Goal: Task Accomplishment & Management: Use online tool/utility

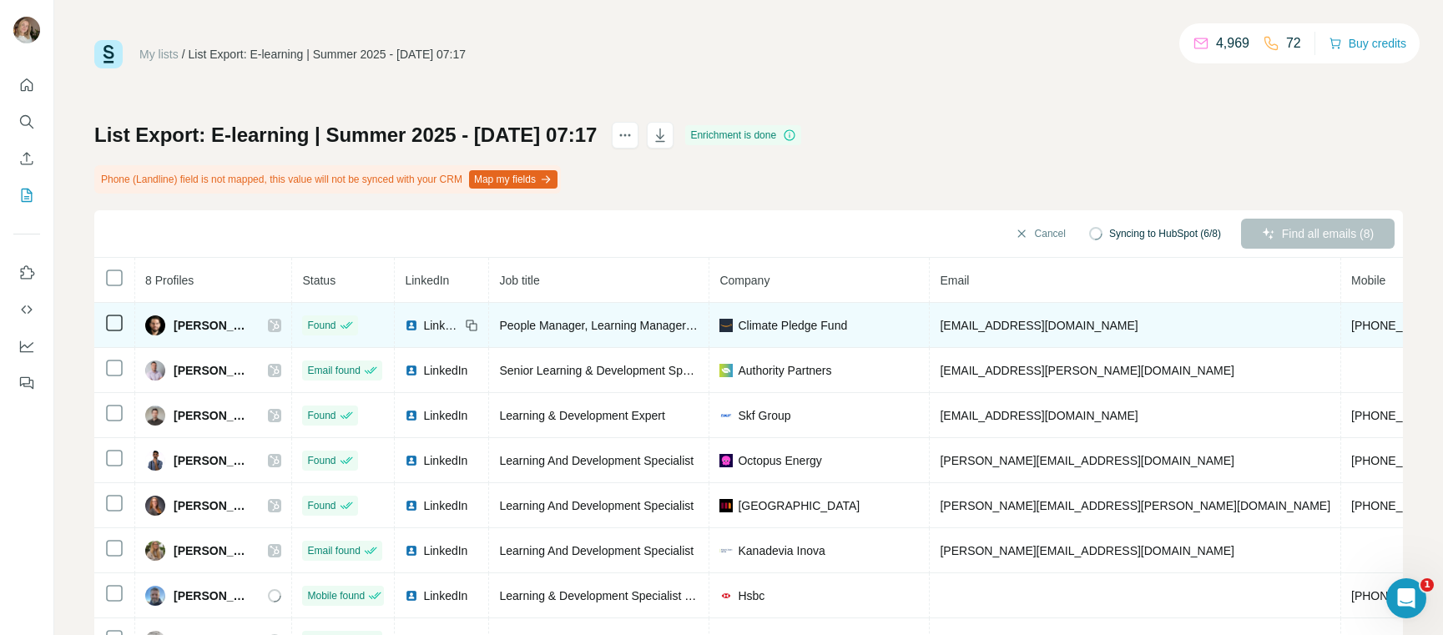
scroll to position [68, 0]
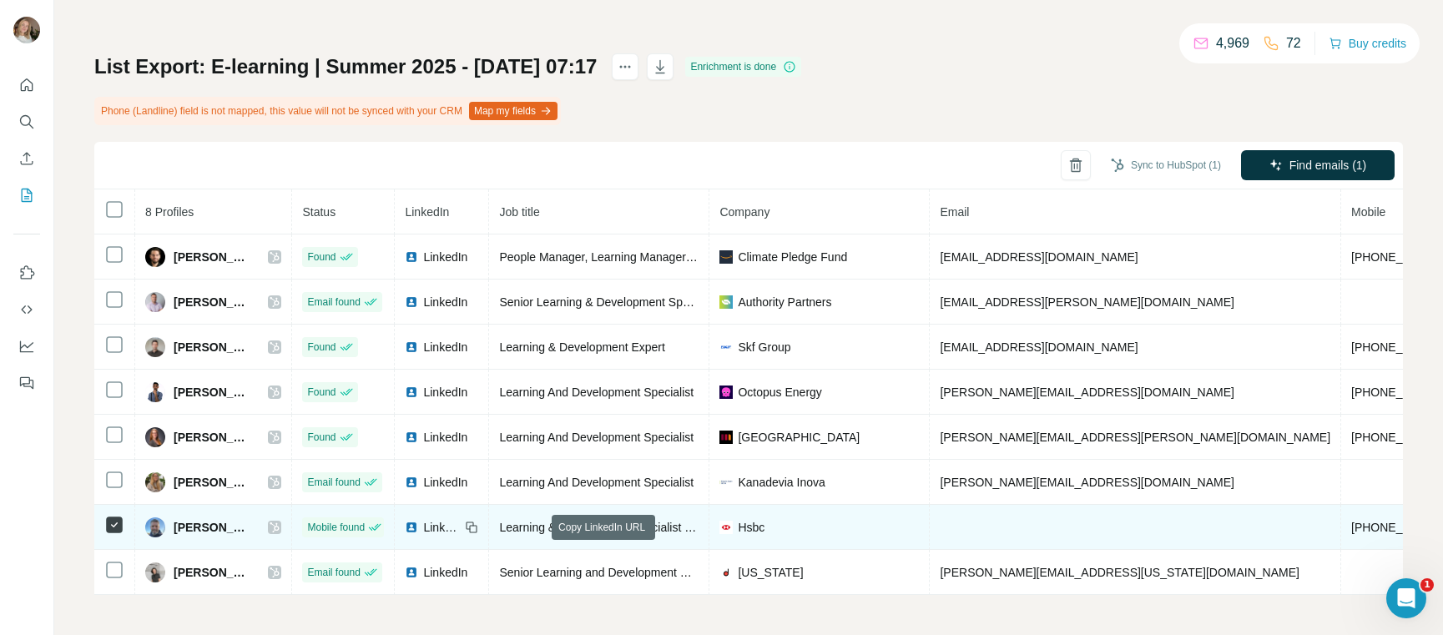
click at [478, 529] on icon at bounding box center [471, 527] width 13 height 13
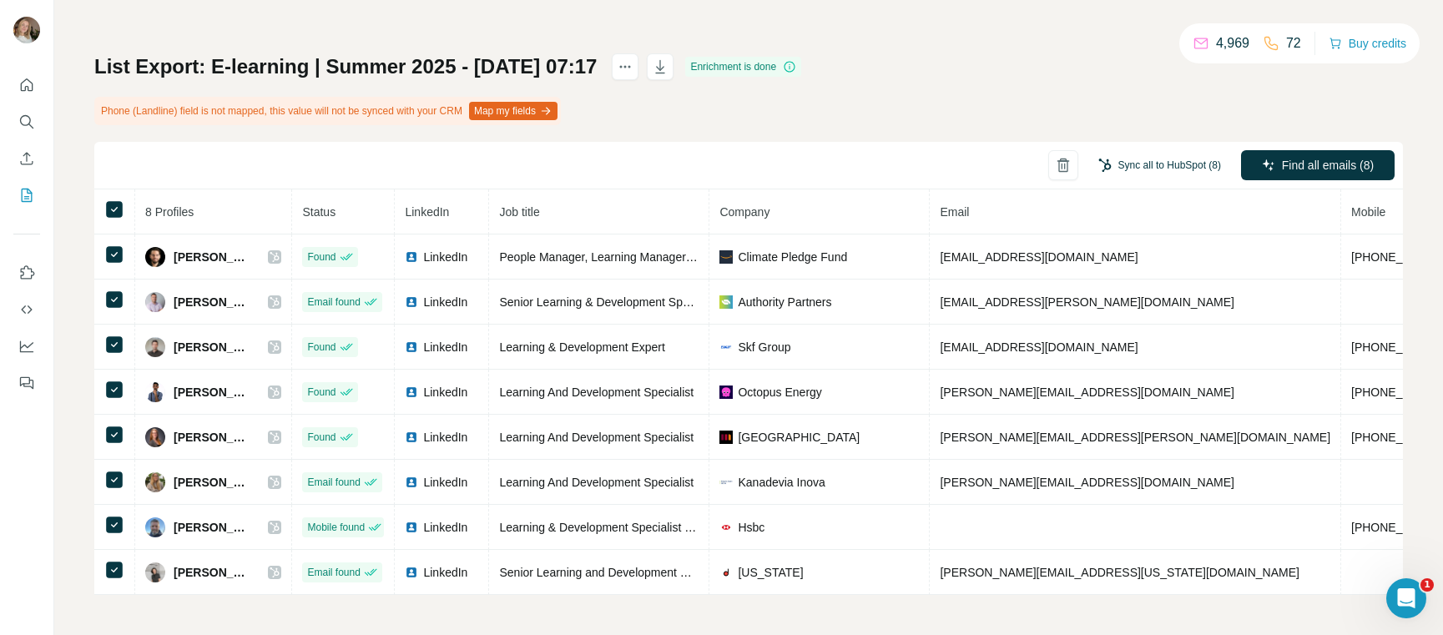
click at [1196, 167] on button "Sync all to HubSpot (8)" at bounding box center [1159, 165] width 146 height 25
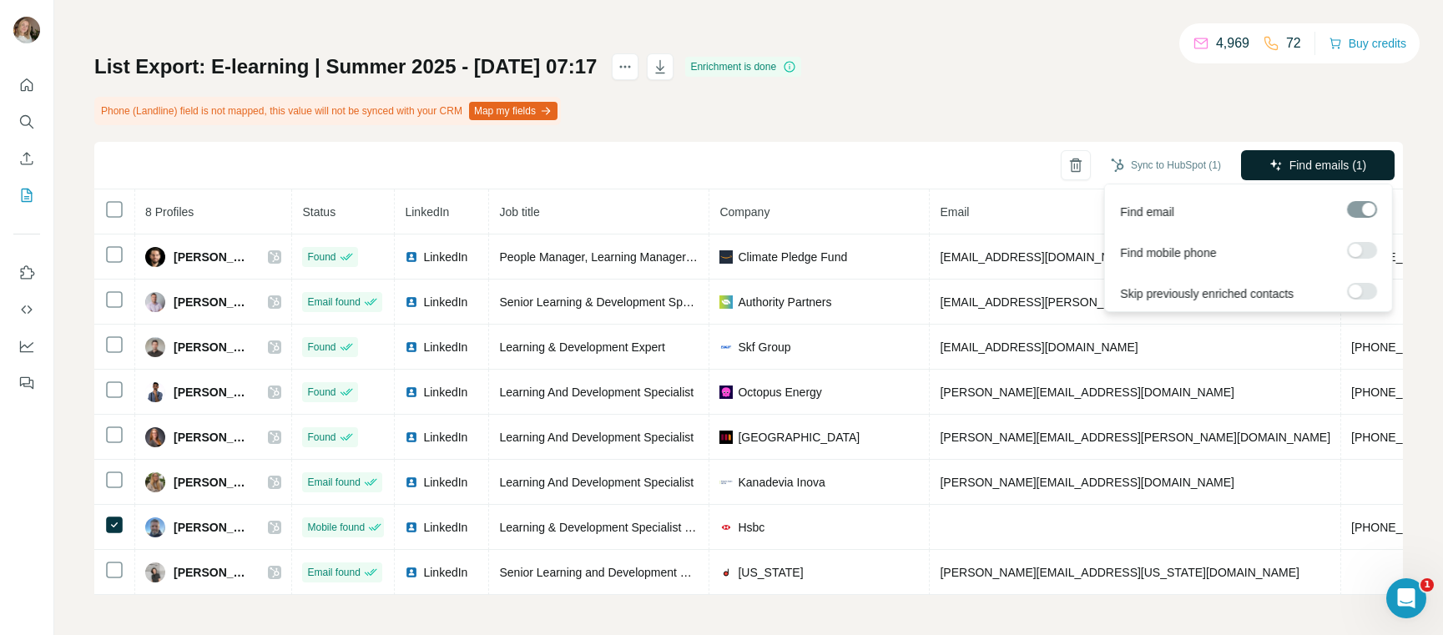
click at [1351, 166] on span "Find emails (1)" at bounding box center [1328, 165] width 78 height 17
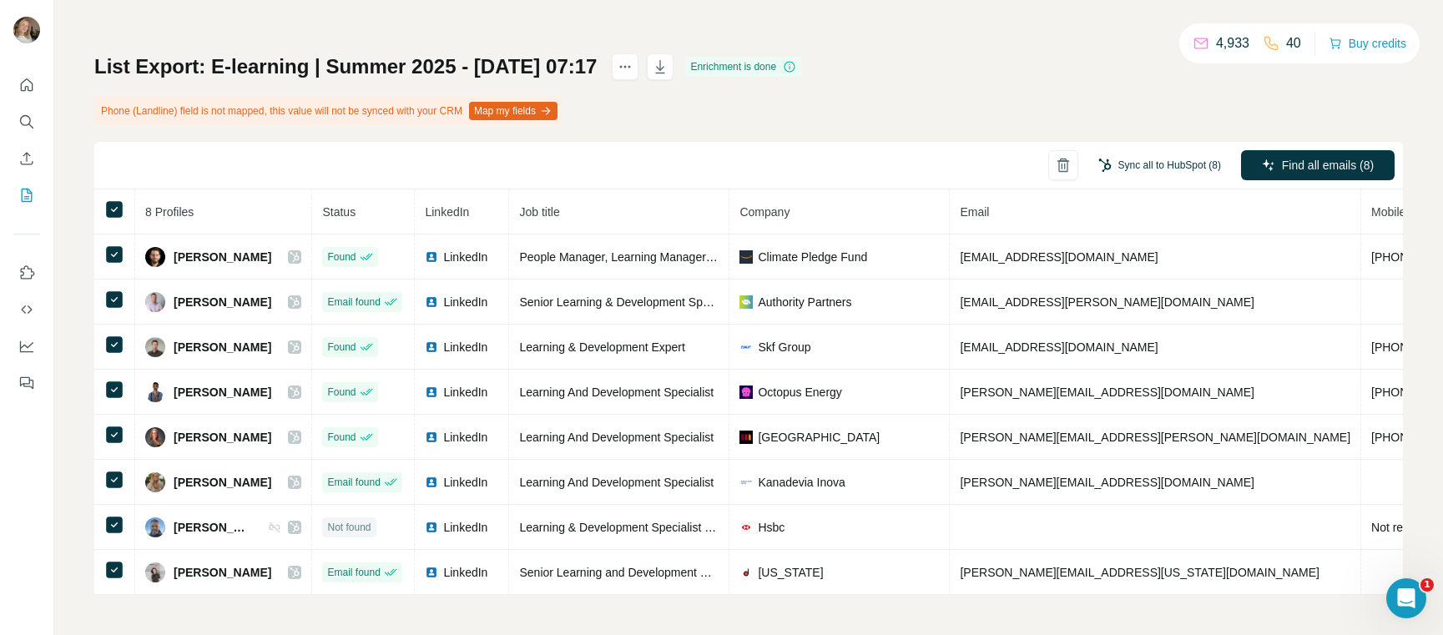
click at [1167, 166] on button "Sync all to HubSpot (8)" at bounding box center [1159, 165] width 146 height 25
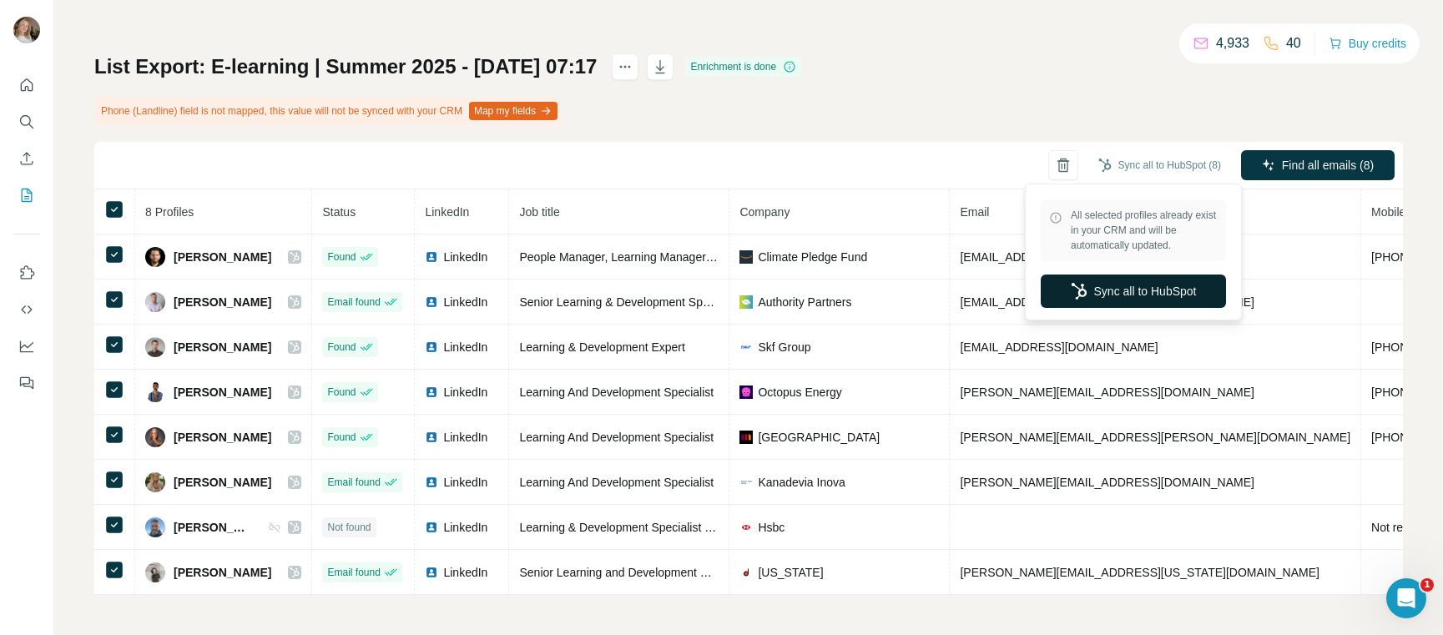
click at [1115, 296] on button "Sync all to HubSpot" at bounding box center [1132, 290] width 185 height 33
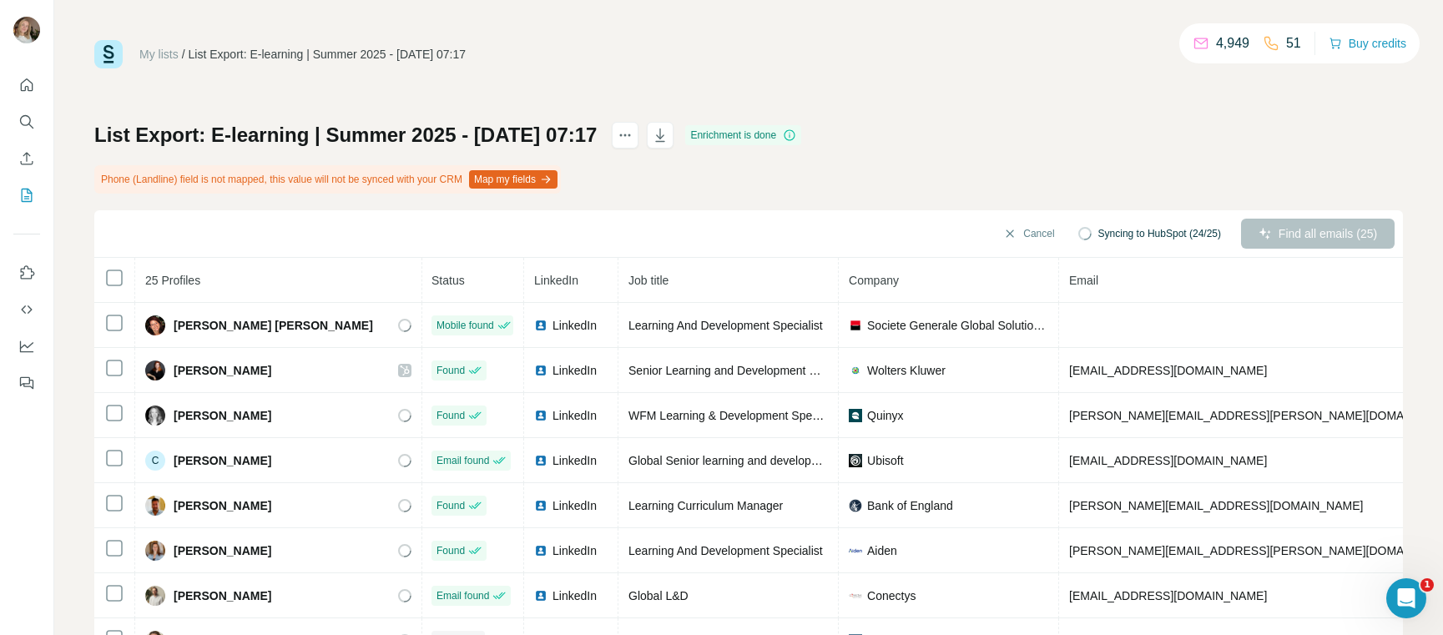
click at [84, 210] on div "My lists / List Export: E-learning | Summer 2025 - 25/08/2025 07:17 4,949 51 Bu…" at bounding box center [748, 317] width 1388 height 635
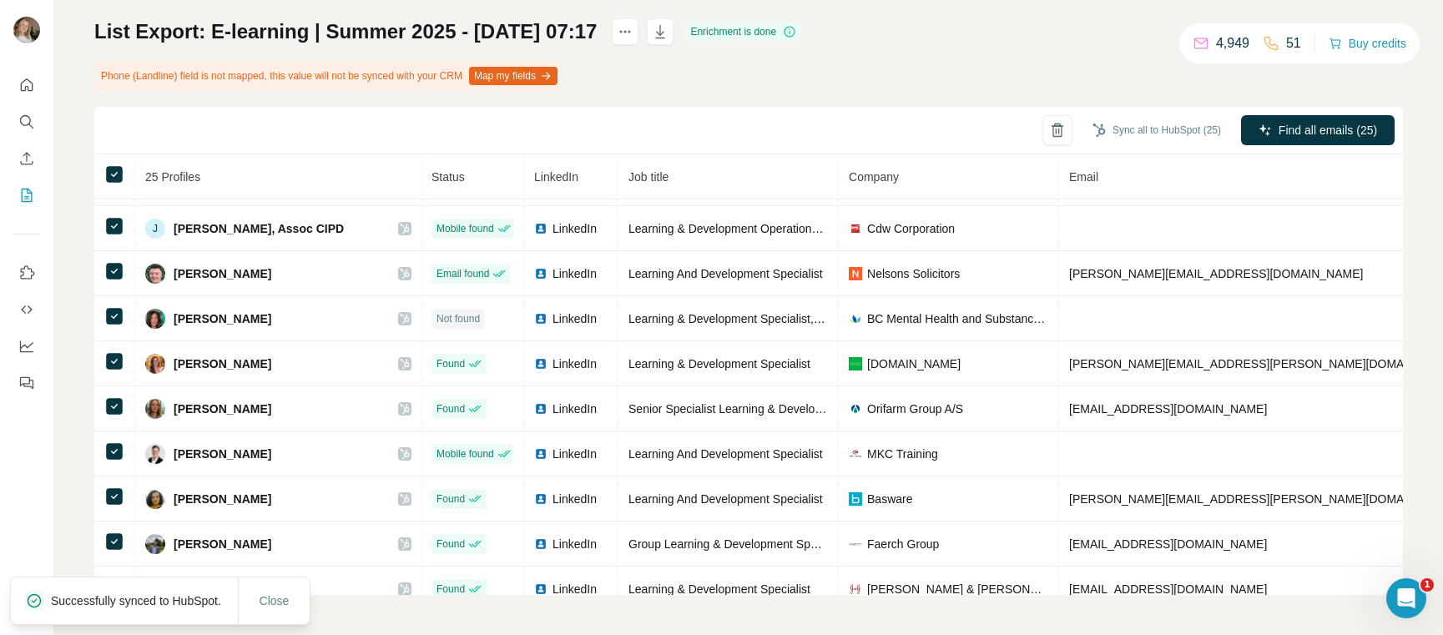
scroll to position [0, 1]
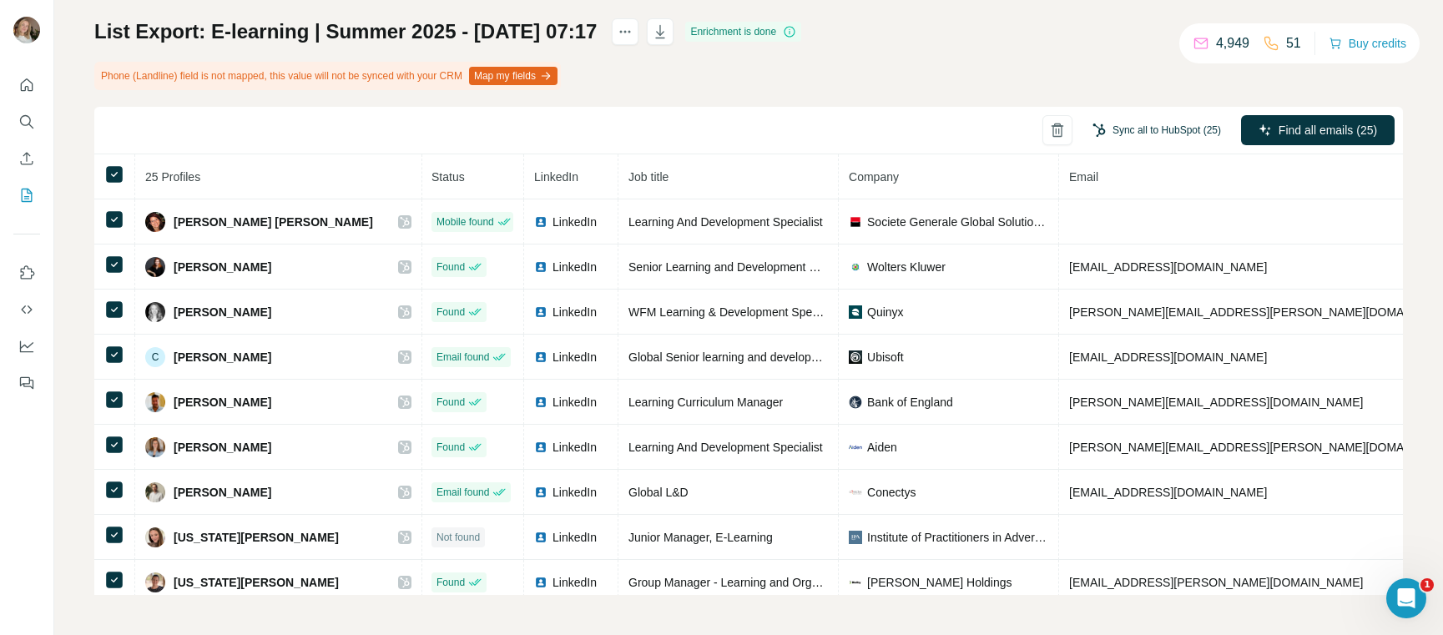
click at [1151, 136] on button "Sync all to HubSpot (25)" at bounding box center [1156, 130] width 152 height 25
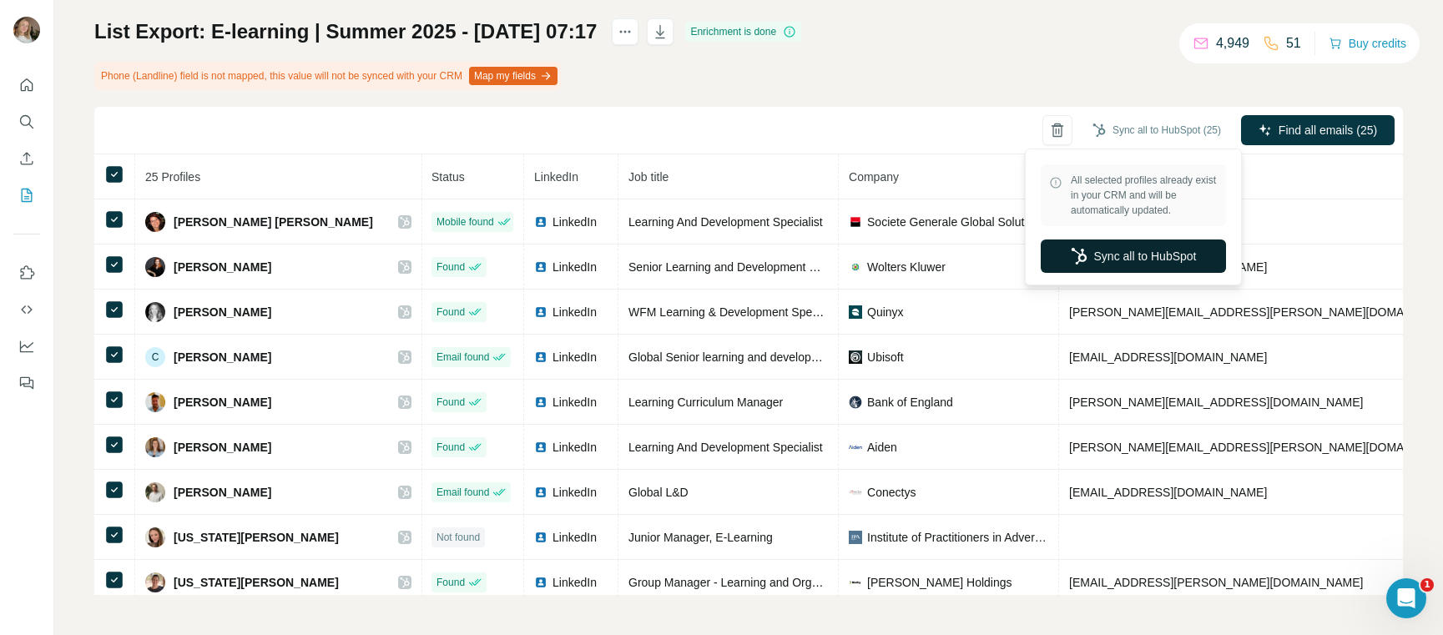
click at [1136, 265] on button "Sync all to HubSpot" at bounding box center [1132, 255] width 185 height 33
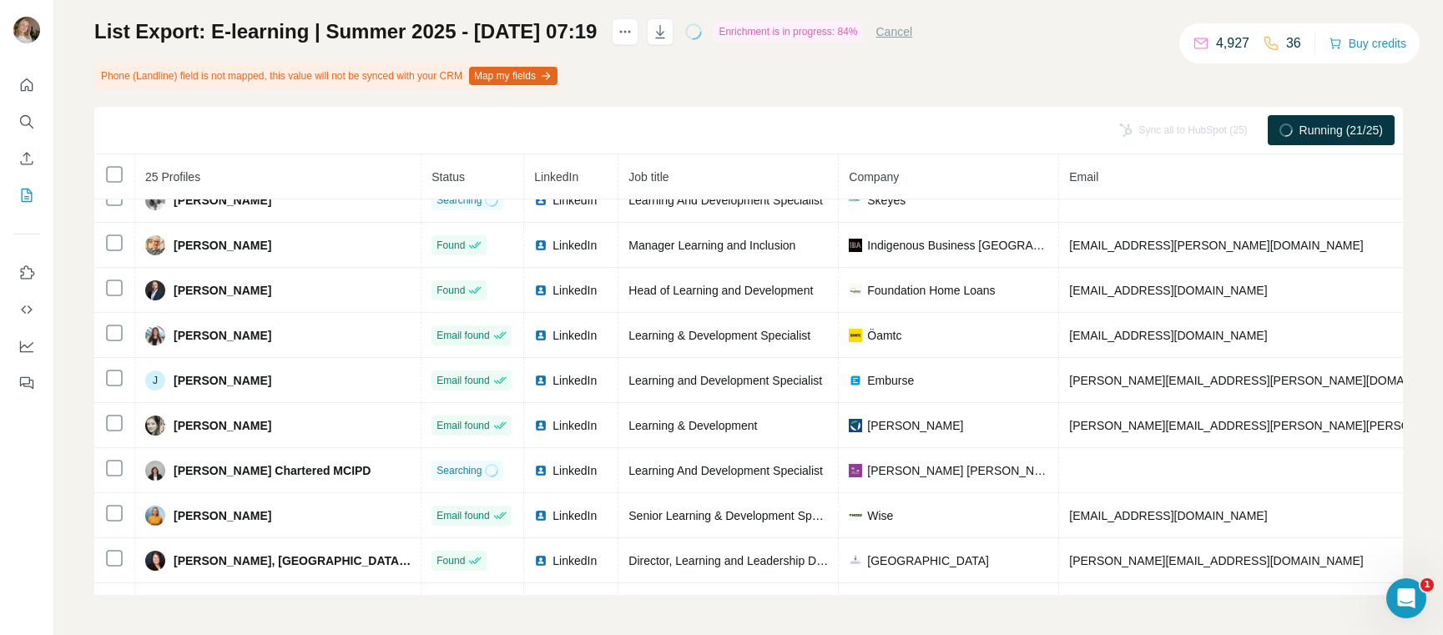
scroll to position [427, 4]
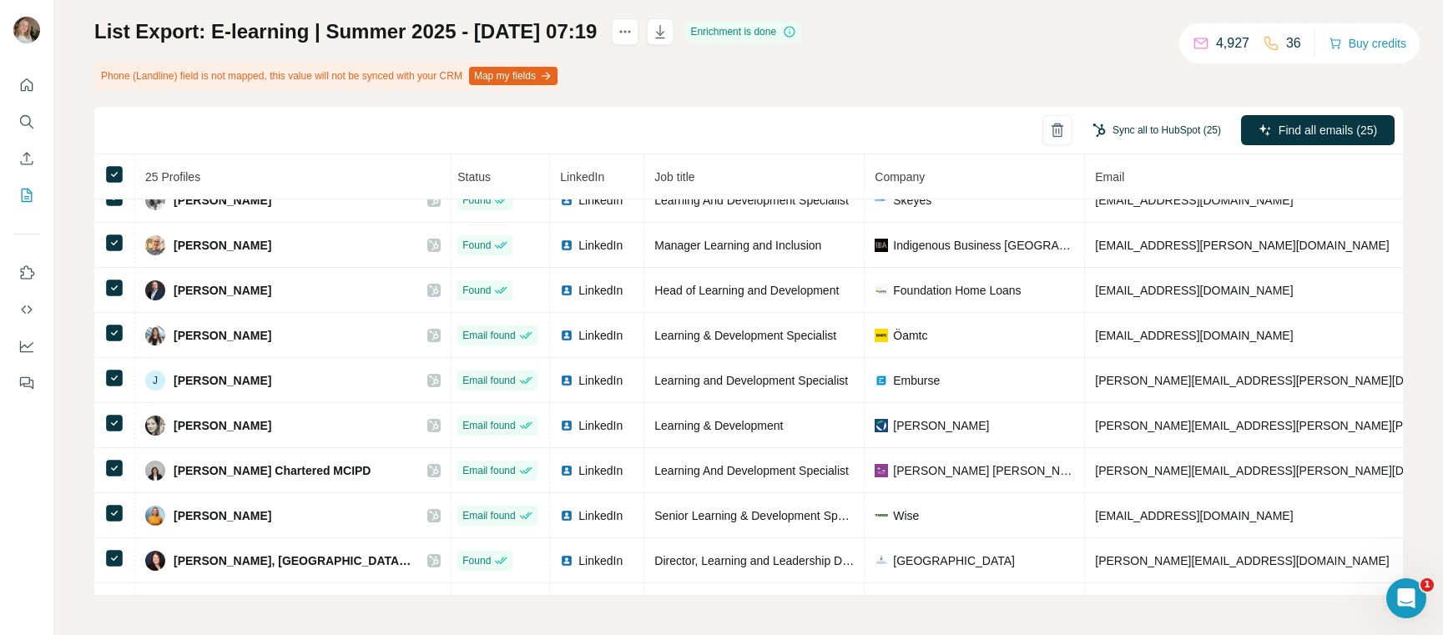
click at [1187, 131] on button "Sync all to HubSpot (25)" at bounding box center [1156, 130] width 152 height 25
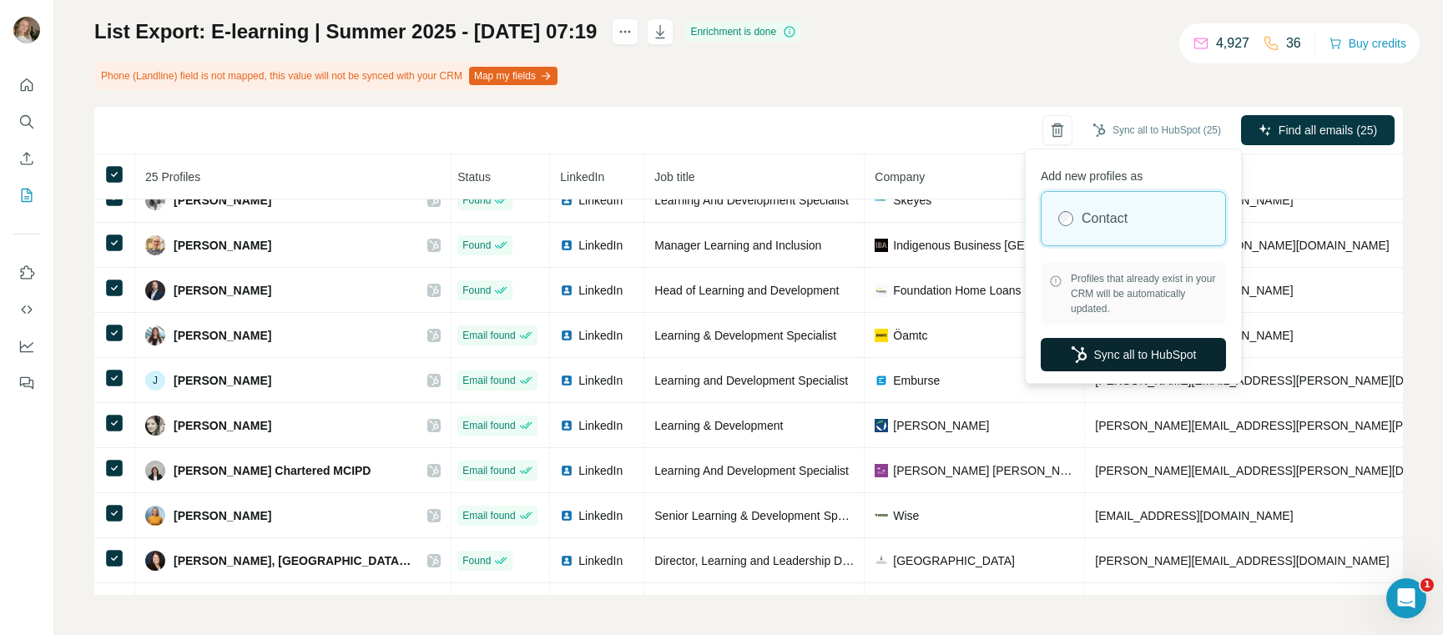
click at [1125, 365] on button "Sync all to HubSpot" at bounding box center [1132, 354] width 185 height 33
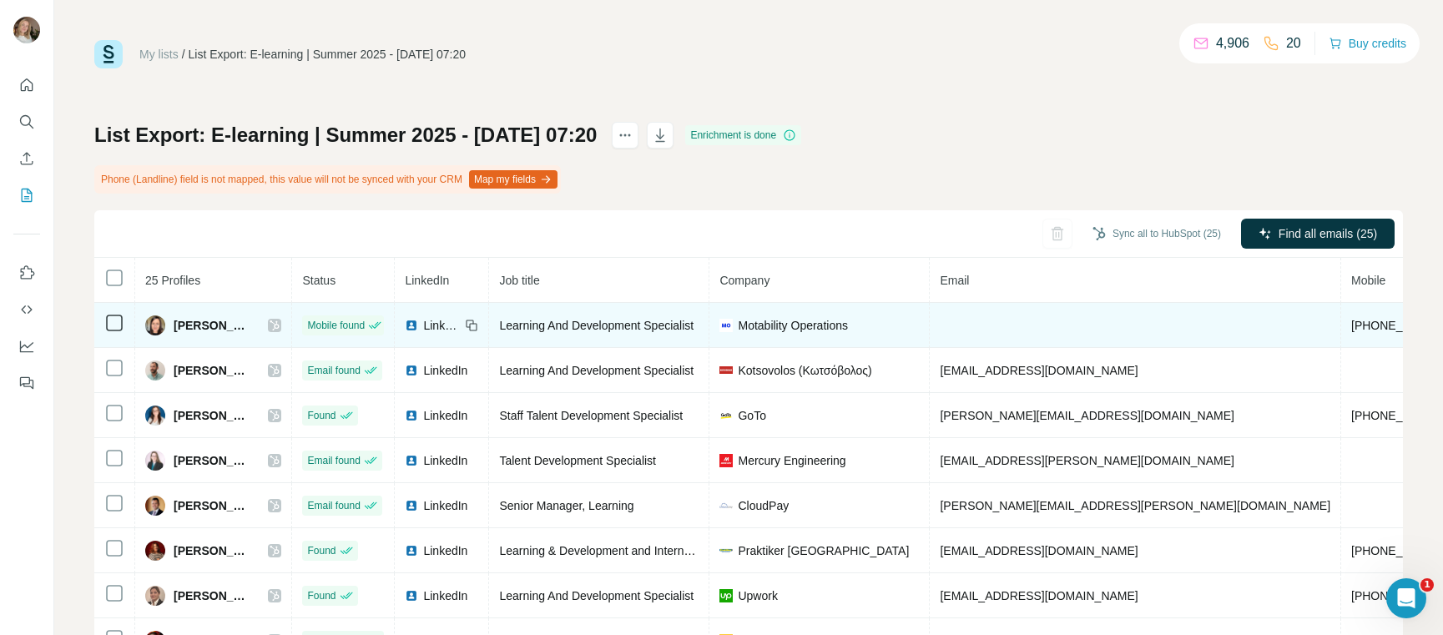
click at [105, 329] on icon at bounding box center [114, 323] width 20 height 20
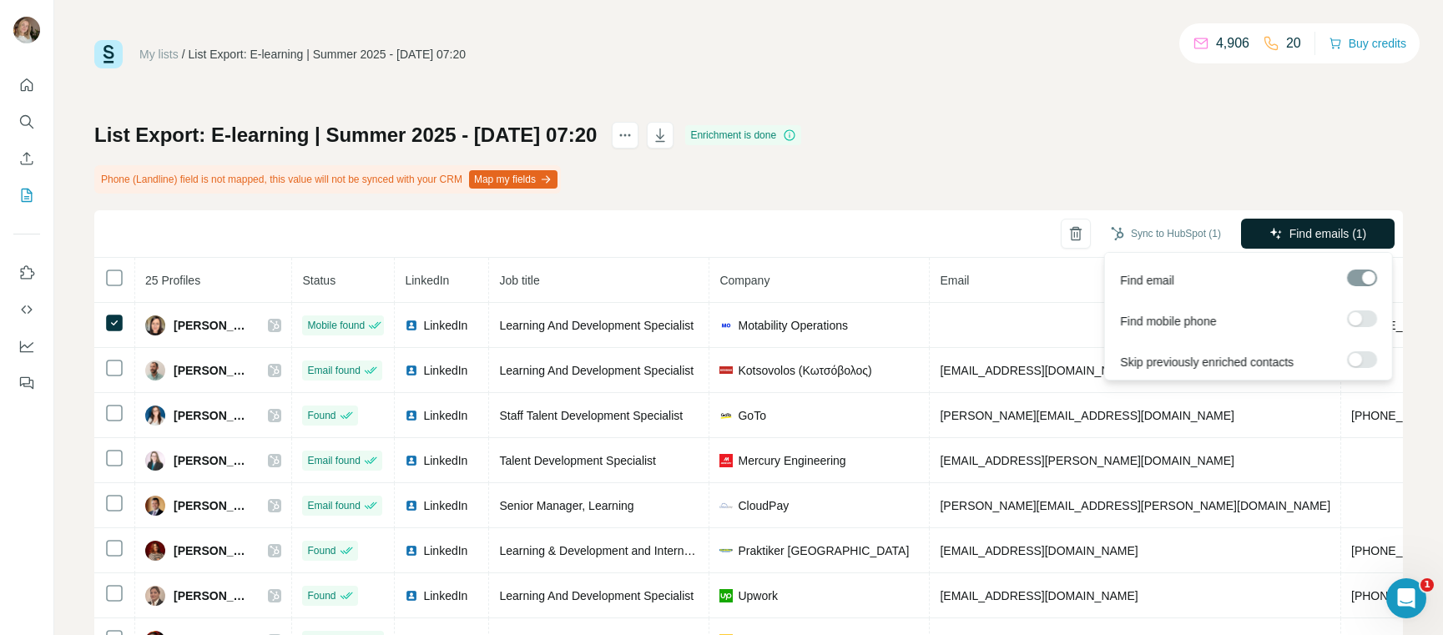
click at [1289, 233] on span "Find emails (1)" at bounding box center [1328, 233] width 78 height 17
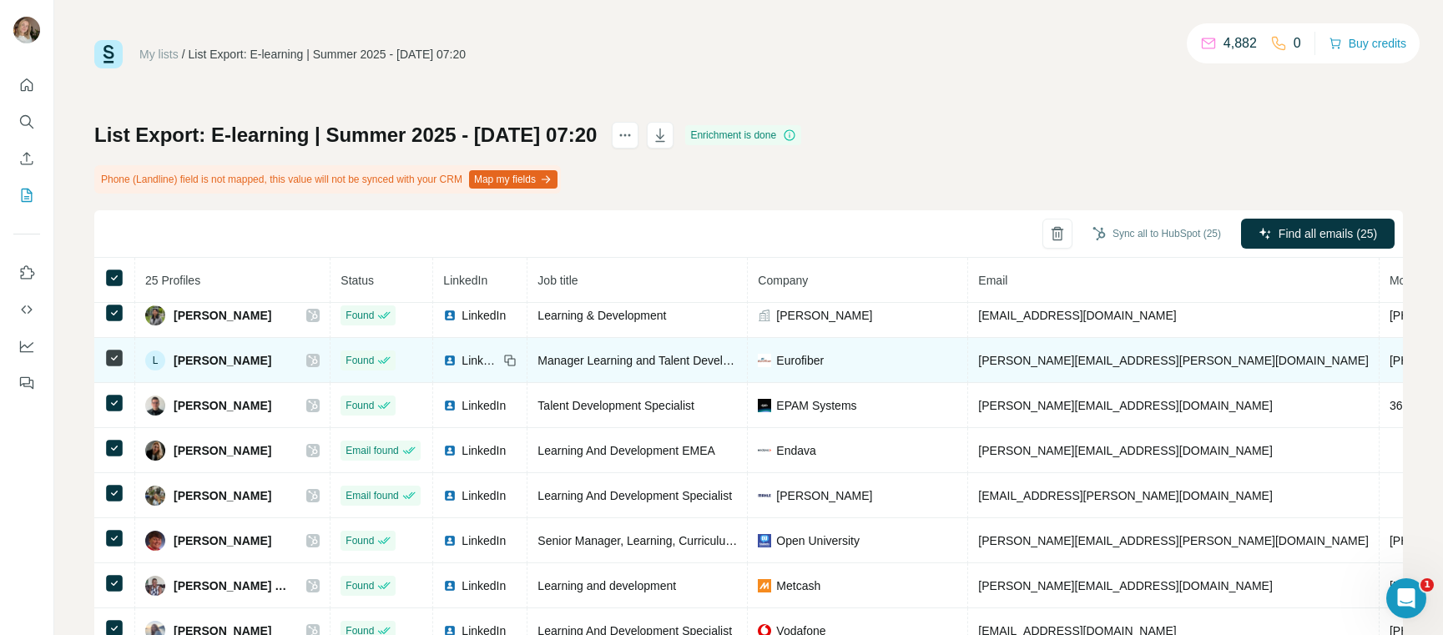
scroll to position [731, 0]
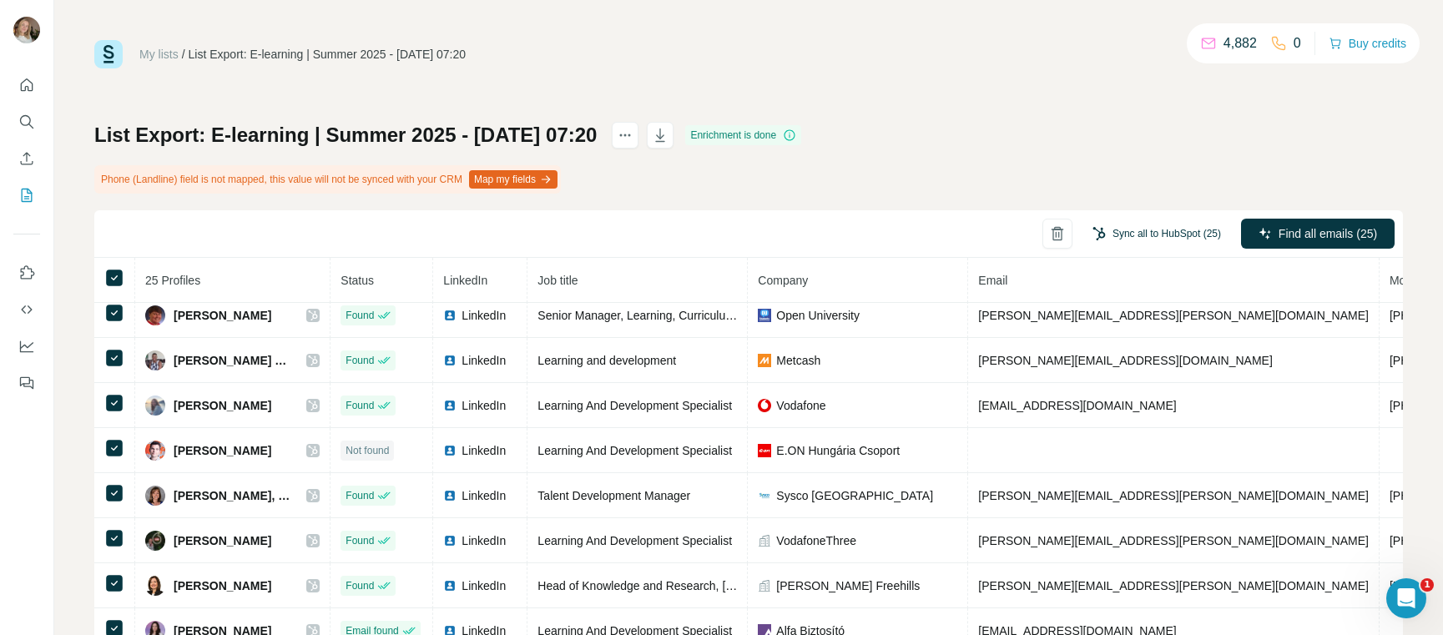
click at [1158, 229] on button "Sync all to HubSpot (25)" at bounding box center [1156, 233] width 152 height 25
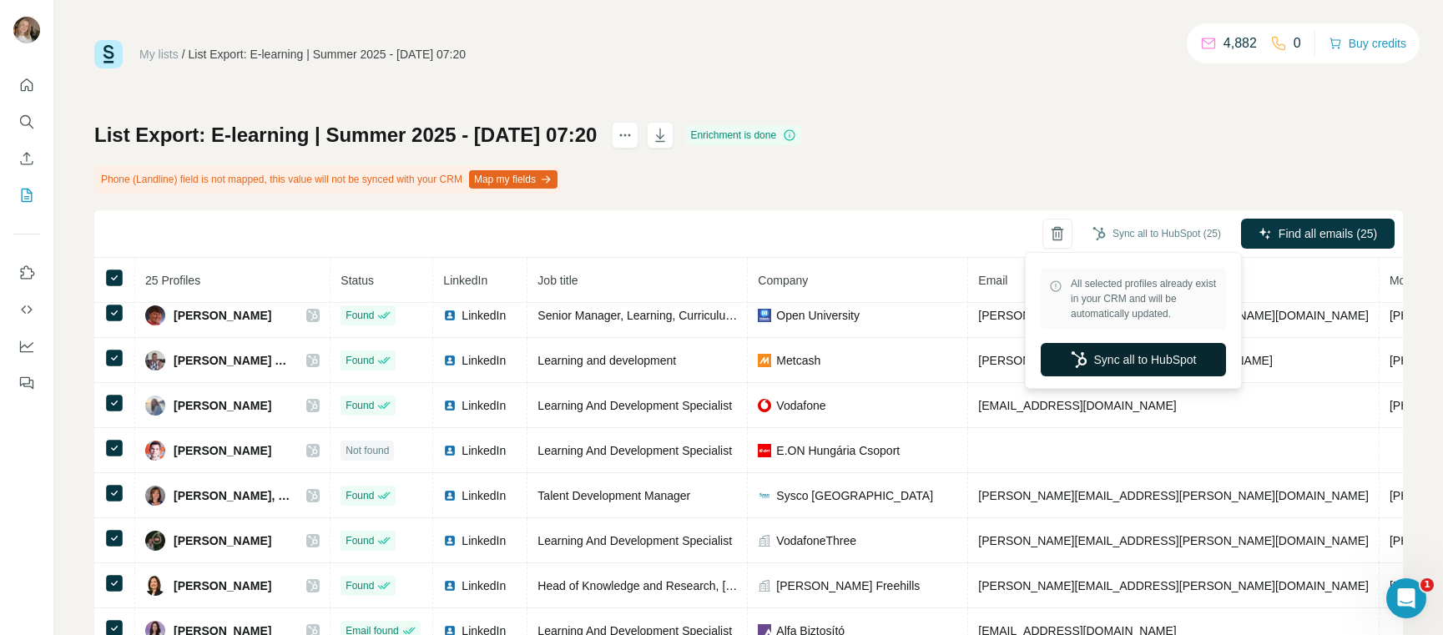
click at [1135, 372] on button "Sync all to HubSpot" at bounding box center [1132, 359] width 185 height 33
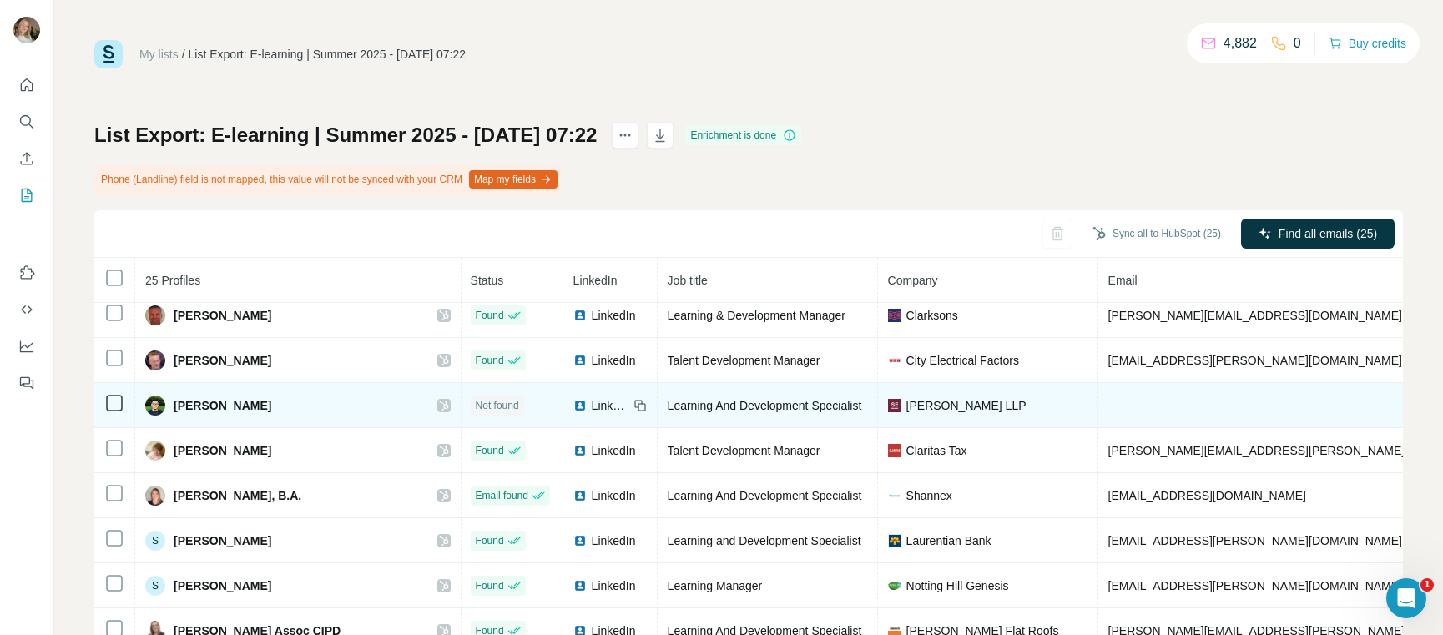
scroll to position [103, 0]
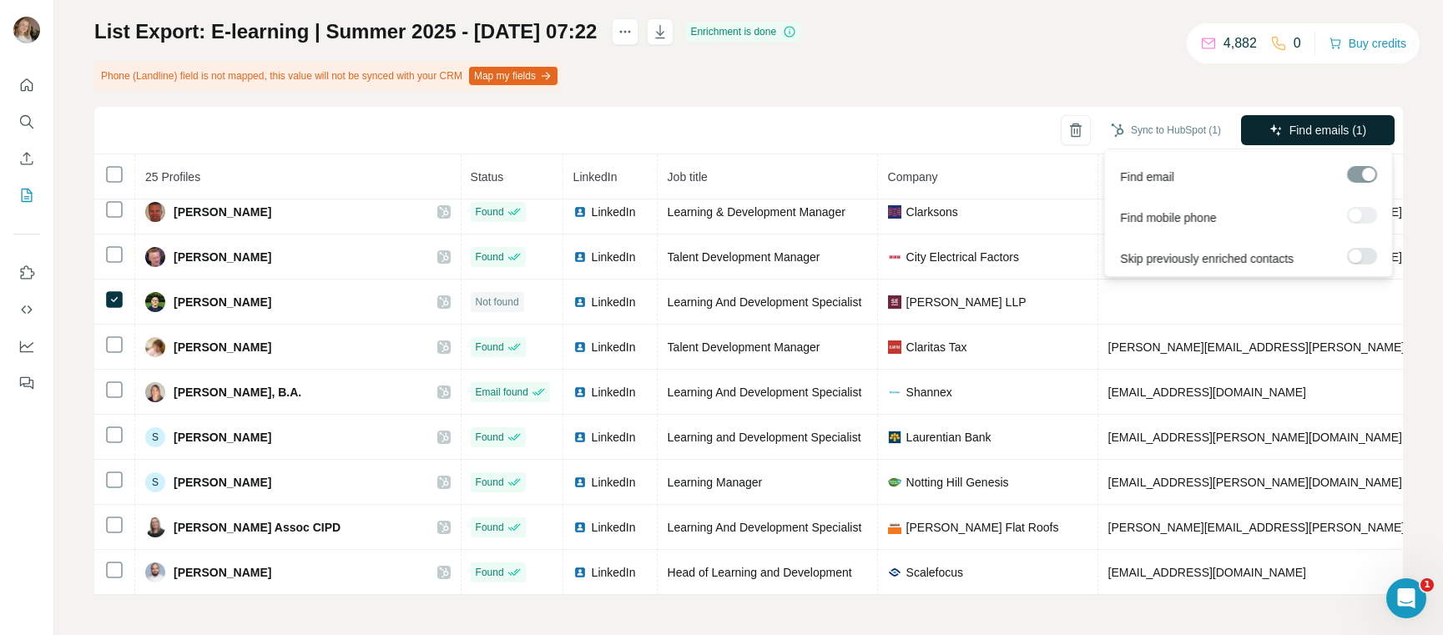
click at [1292, 123] on span "Find emails (1)" at bounding box center [1328, 130] width 78 height 17
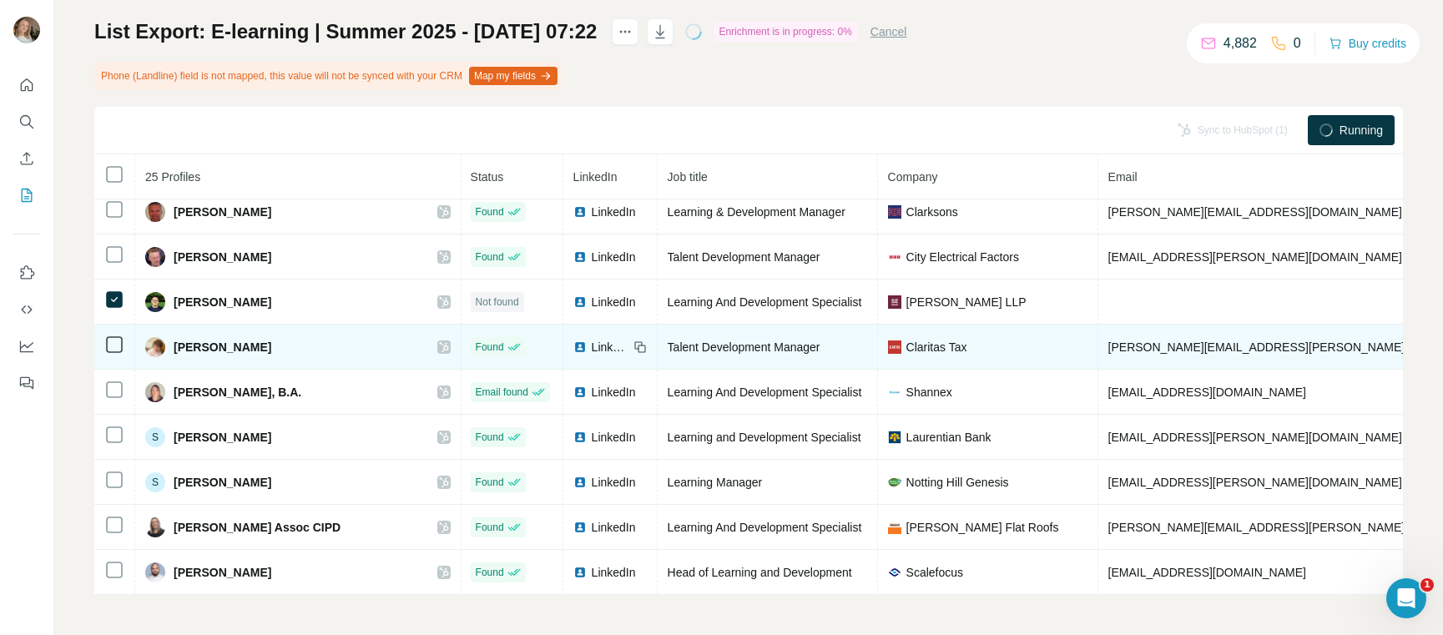
scroll to position [0, 1]
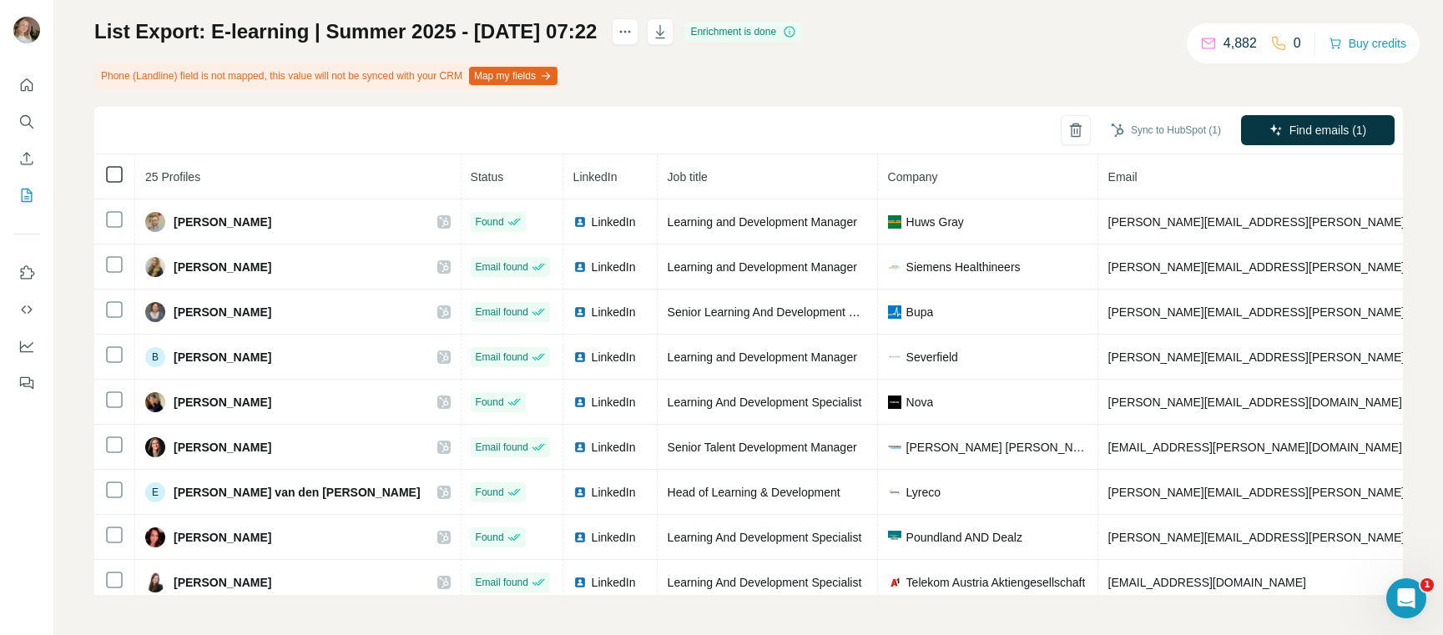
click at [123, 176] on icon at bounding box center [114, 174] width 20 height 20
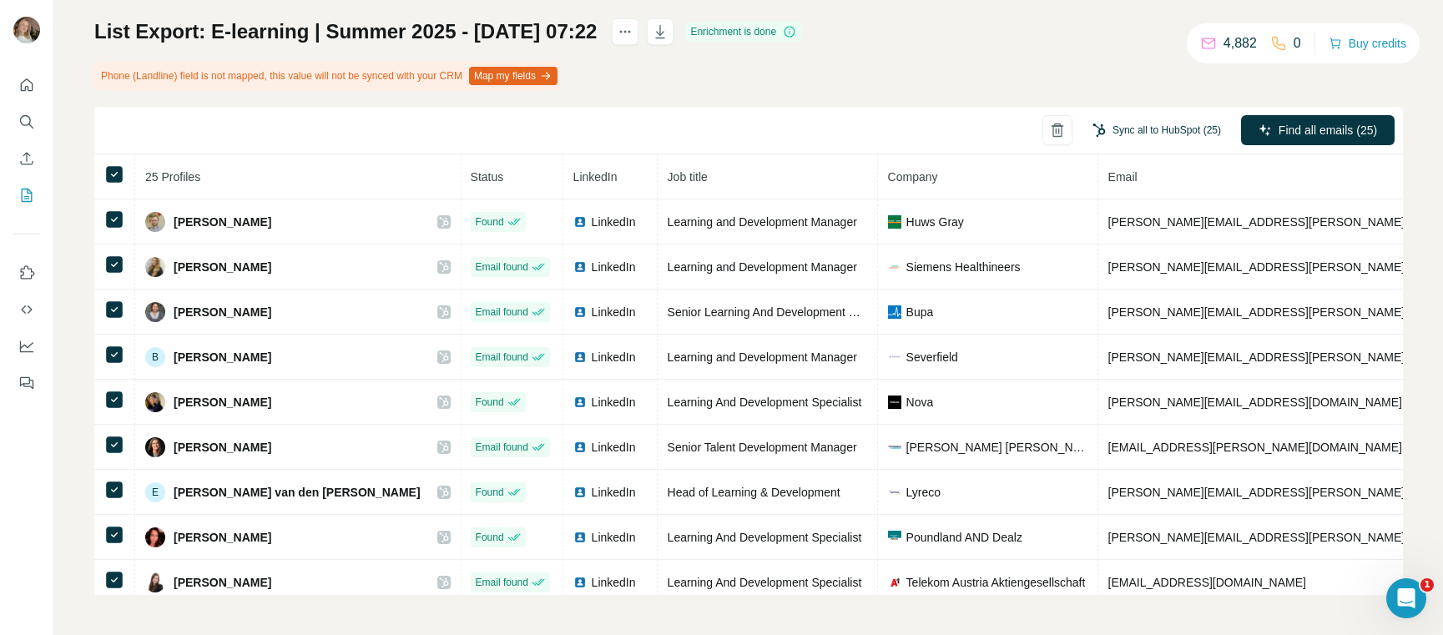
click at [1186, 127] on button "Sync all to HubSpot (25)" at bounding box center [1156, 130] width 152 height 25
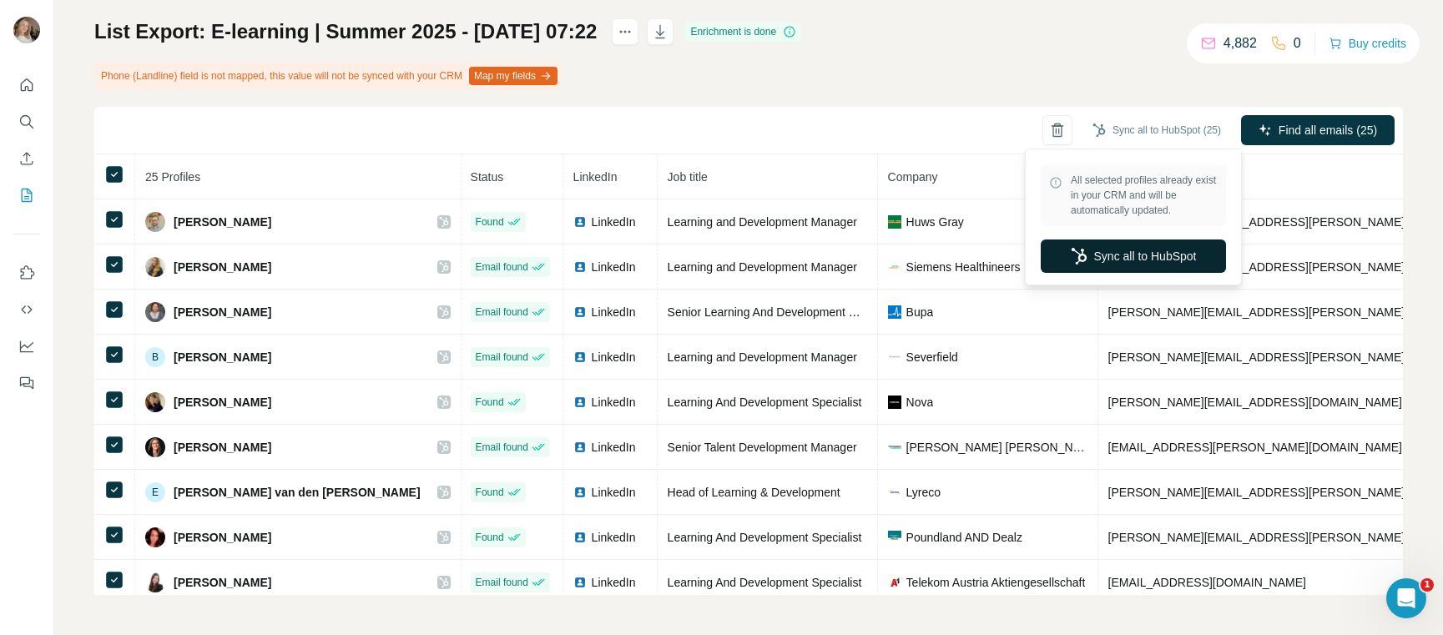
click at [1157, 253] on button "Sync all to HubSpot" at bounding box center [1132, 255] width 185 height 33
